Goal: Check status: Check status

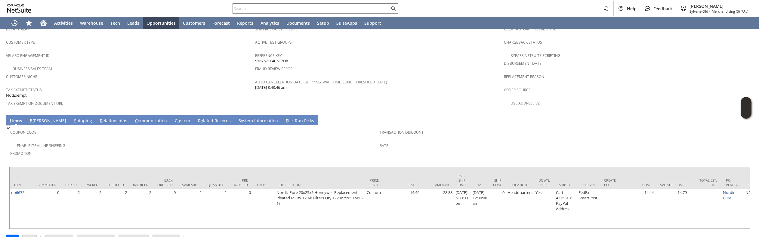
scroll to position [392, 0]
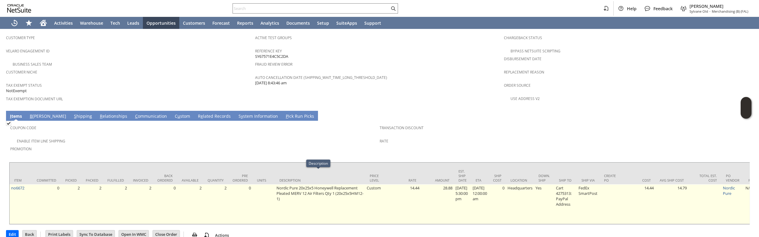
click at [318, 184] on td "Nordic Pure 20x25x5 Honeywell Replacement Pleated MERV 12 Air Filters Qty 1 (20…" at bounding box center [320, 204] width 90 height 40
click at [18, 185] on link "no6672" at bounding box center [17, 187] width 13 height 5
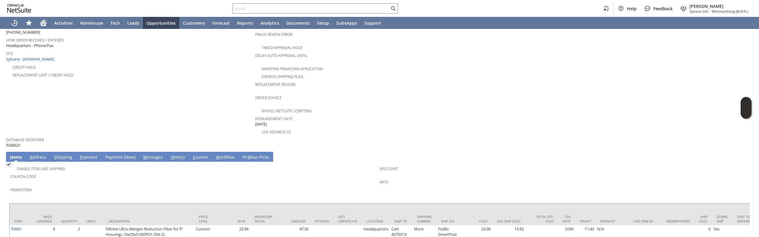
scroll to position [283, 0]
